Goal: Download file/media

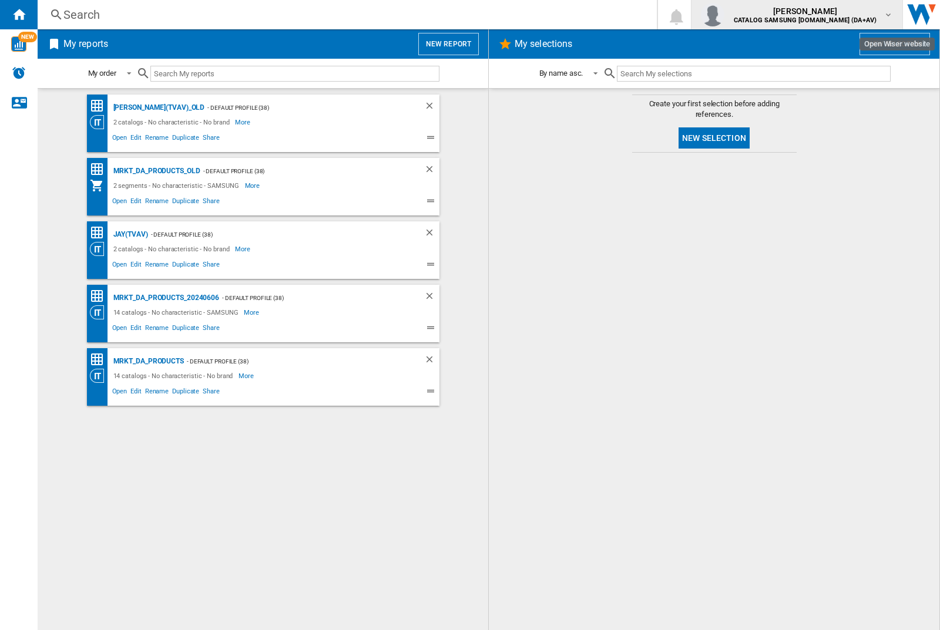
click at [724, 15] on img "button" at bounding box center [712, 14] width 23 height 23
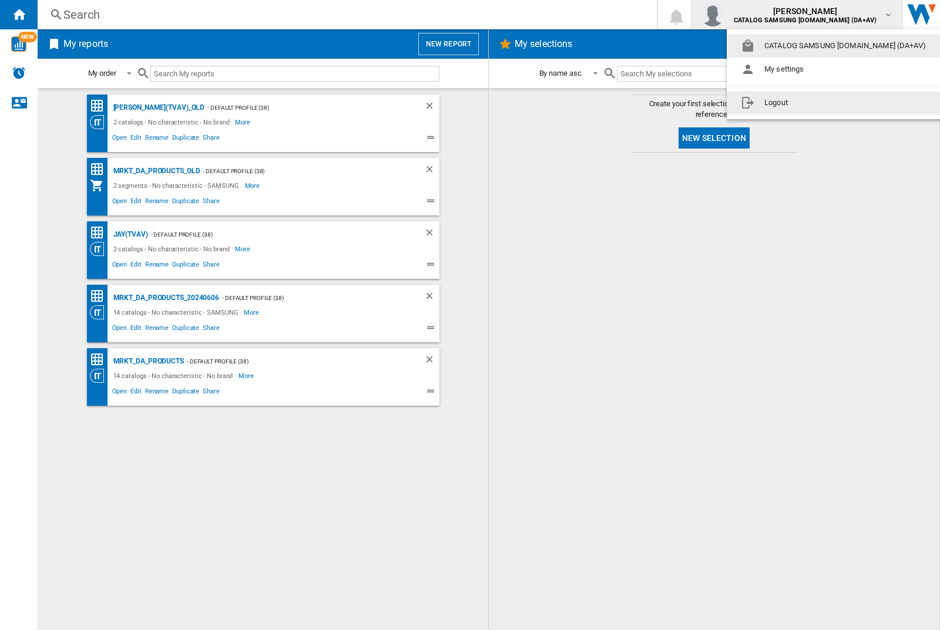
click at [817, 103] on button "Logout" at bounding box center [836, 102] width 218 height 23
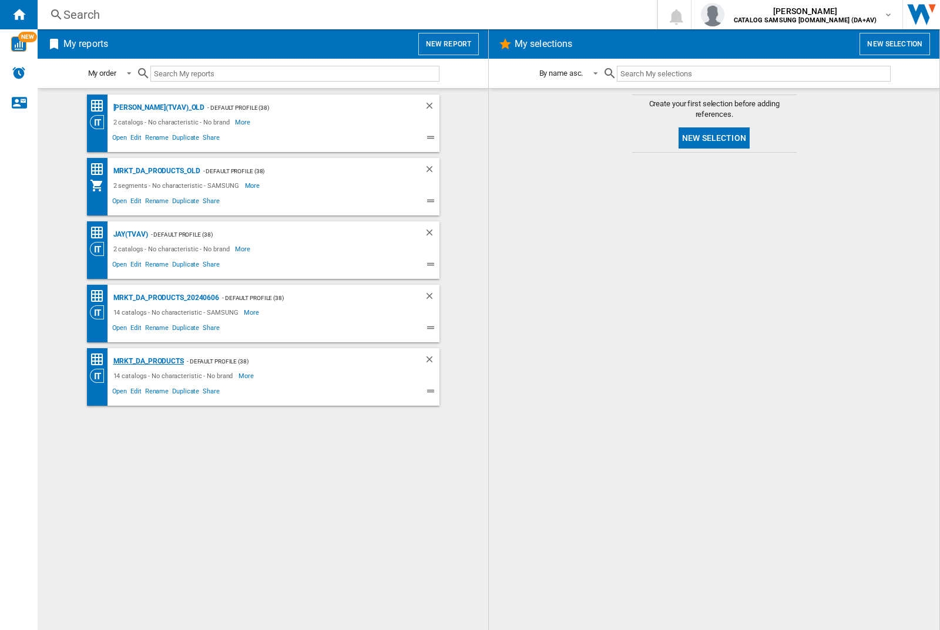
click at [148, 361] on div "MRKT_DA_PRODUCTS" at bounding box center [146, 361] width 73 height 15
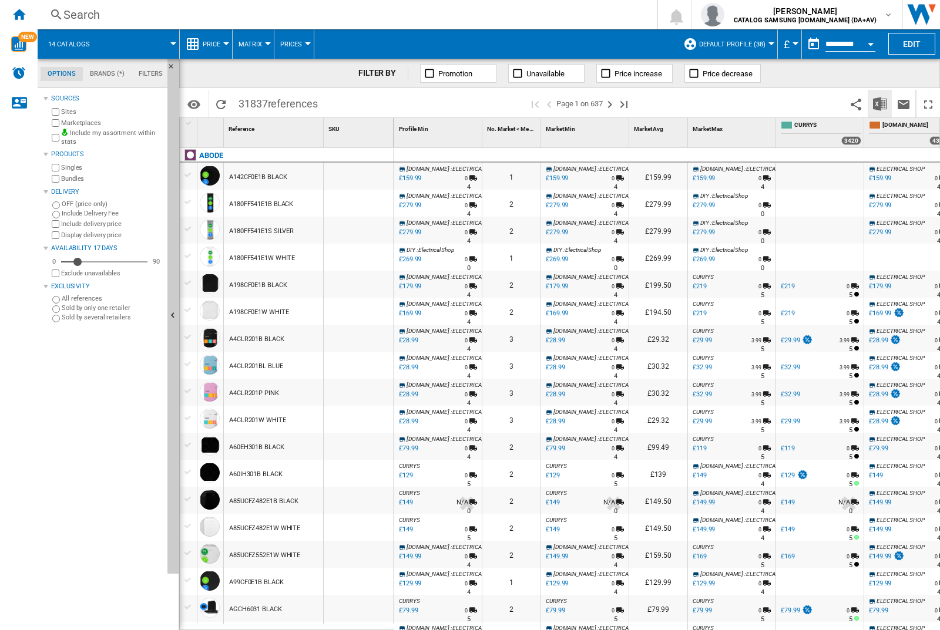
click at [879, 103] on img "Download in Excel" at bounding box center [880, 104] width 14 height 14
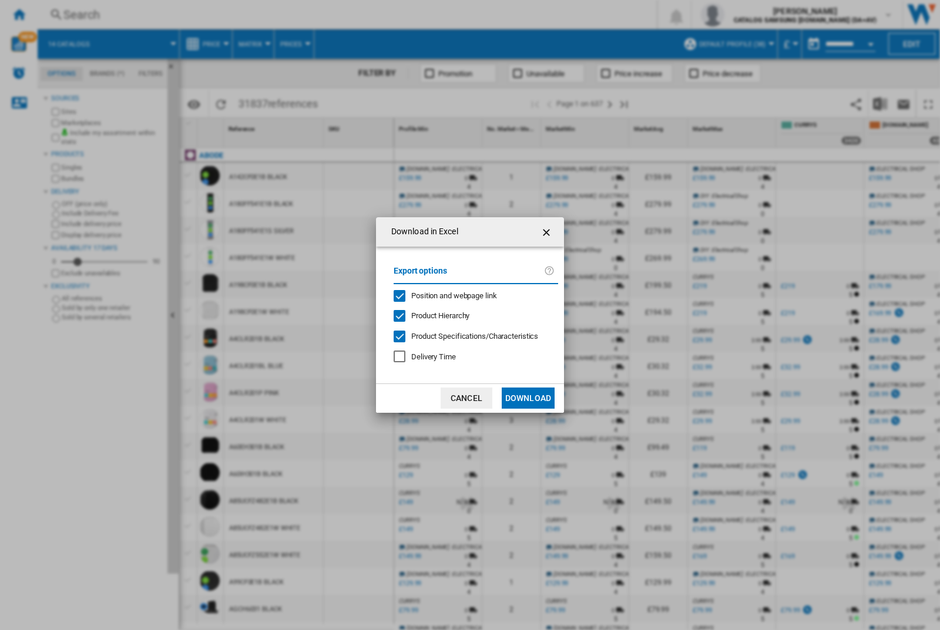
click at [446, 295] on span "Position and webpage link" at bounding box center [454, 295] width 86 height 9
click at [528, 398] on button "Download" at bounding box center [528, 398] width 53 height 21
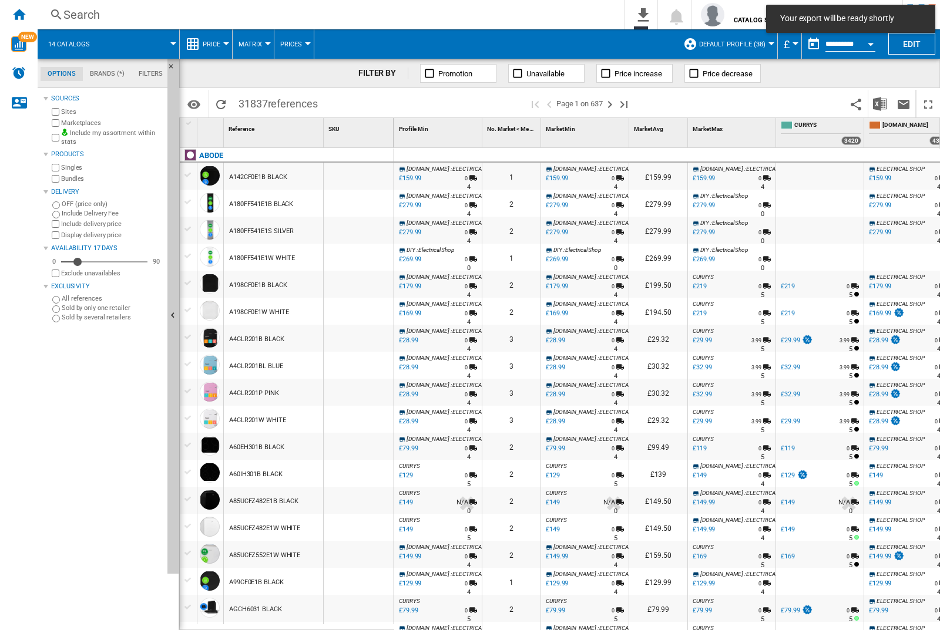
click at [362, 174] on div at bounding box center [359, 176] width 70 height 27
